Goal: Navigation & Orientation: Find specific page/section

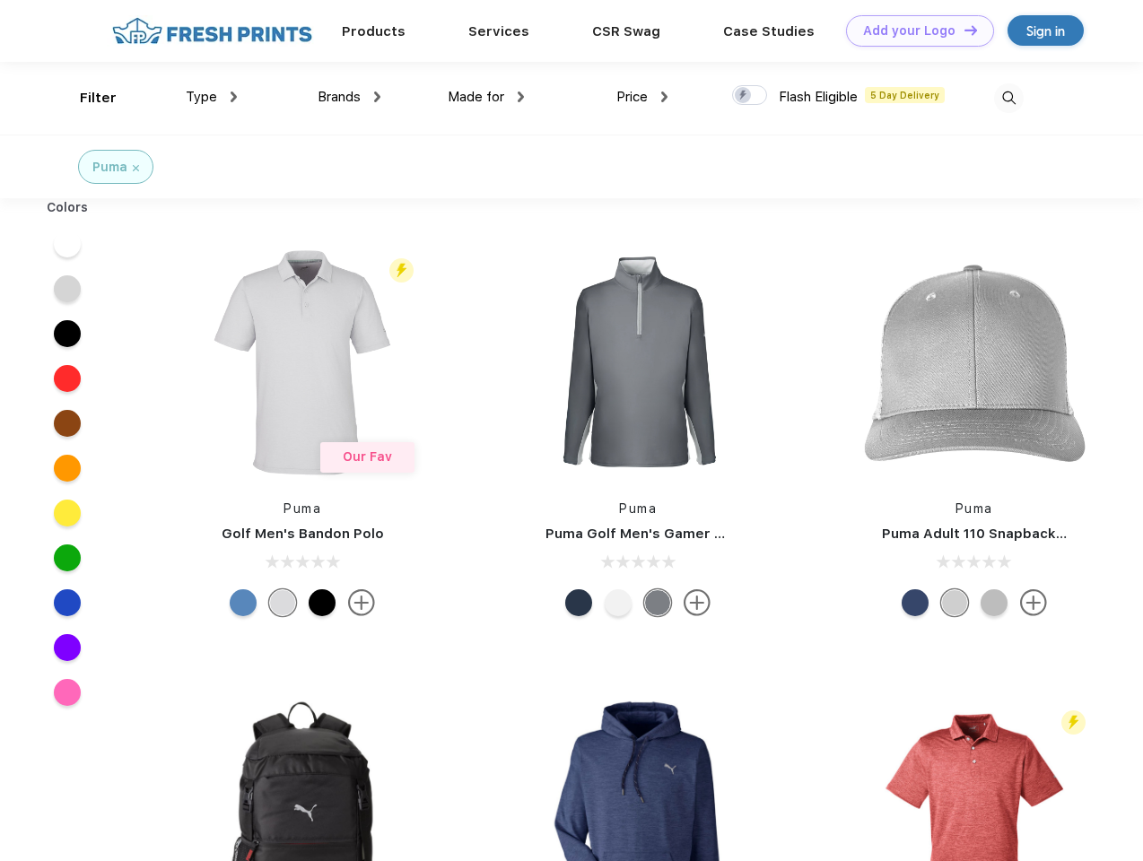
click at [913, 31] on link "Add your Logo Design Tool" at bounding box center [920, 30] width 148 height 31
click at [0, 0] on div "Design Tool" at bounding box center [0, 0] width 0 height 0
click at [963, 30] on link "Add your Logo Design Tool" at bounding box center [920, 30] width 148 height 31
click at [86, 98] on div "Filter" at bounding box center [98, 98] width 37 height 21
click at [212, 97] on span "Type" at bounding box center [201, 97] width 31 height 16
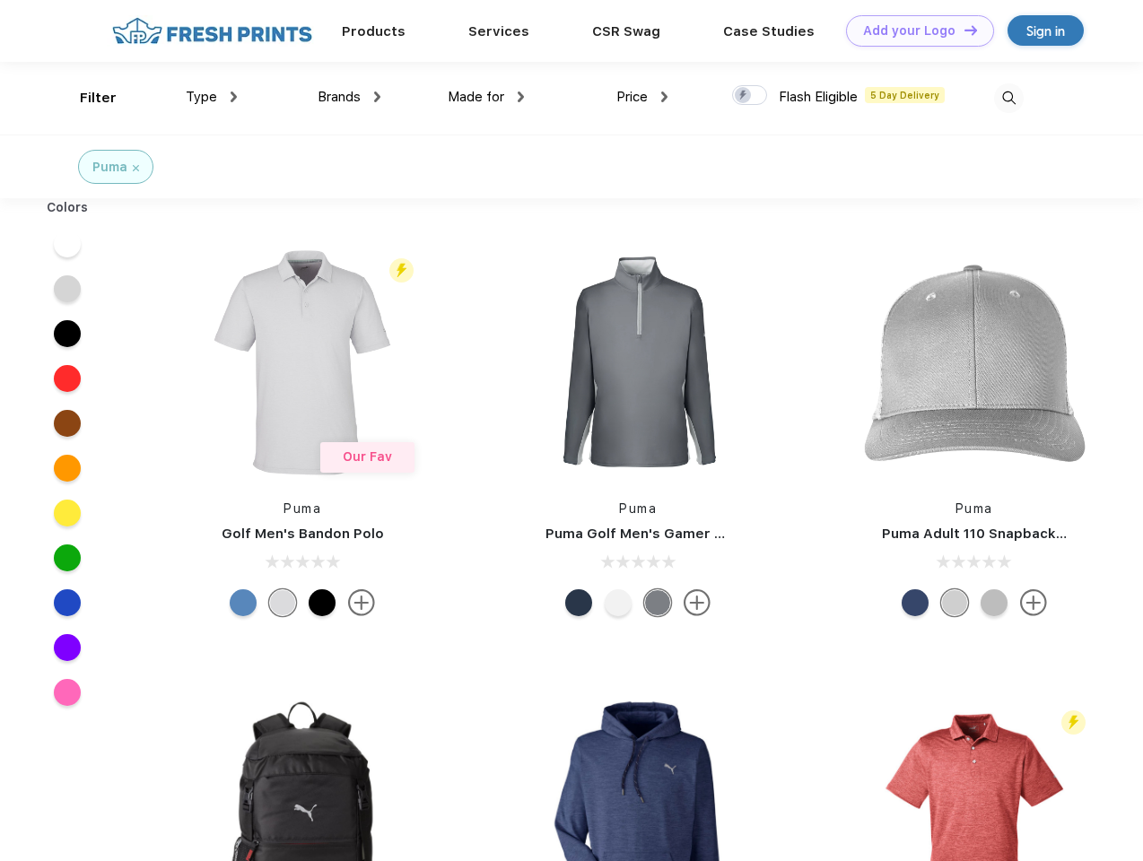
click at [349, 97] on span "Brands" at bounding box center [339, 97] width 43 height 16
click at [486, 97] on span "Made for" at bounding box center [476, 97] width 57 height 16
click at [642, 97] on span "Price" at bounding box center [631, 97] width 31 height 16
click at [750, 96] on div at bounding box center [749, 95] width 35 height 20
click at [744, 96] on input "checkbox" at bounding box center [738, 90] width 12 height 12
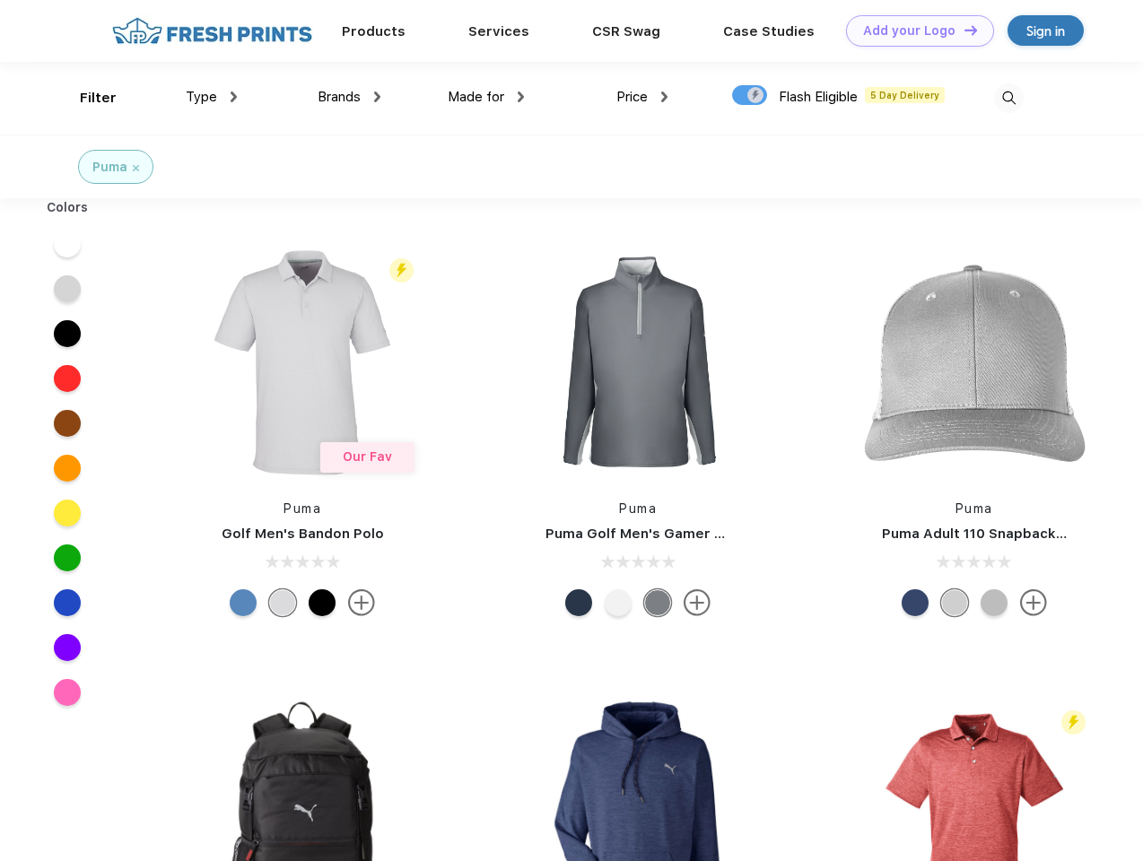
click at [1008, 98] on img at bounding box center [1009, 98] width 30 height 30
